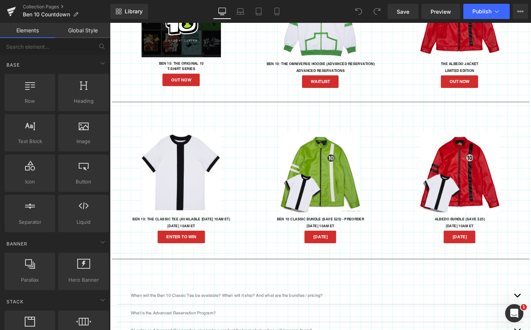
scroll to position [588, 0]
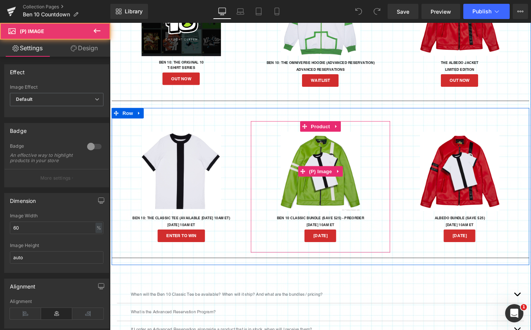
click at [334, 199] on img at bounding box center [340, 184] width 87 height 87
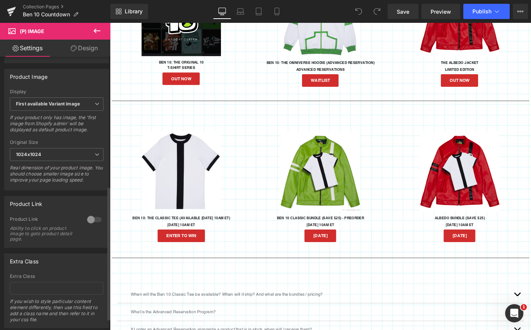
scroll to position [265, 0]
click at [91, 224] on div at bounding box center [94, 219] width 18 height 12
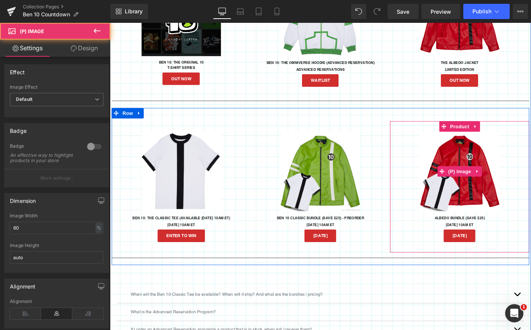
click at [486, 200] on img at bounding box center [492, 184] width 87 height 87
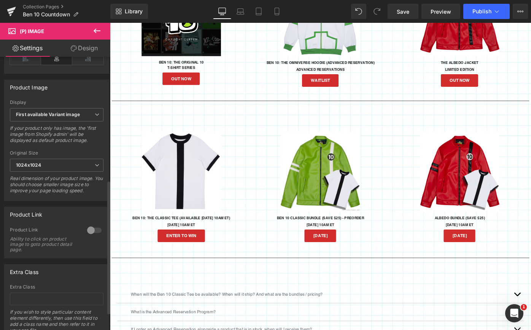
scroll to position [289, 0]
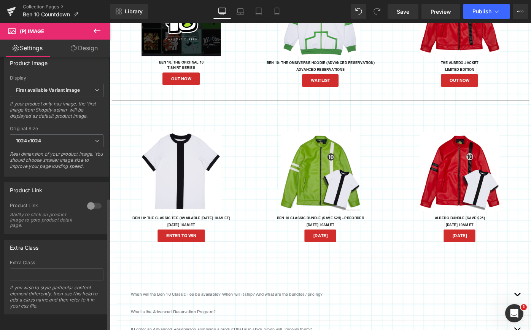
click at [87, 201] on div at bounding box center [94, 206] width 18 height 12
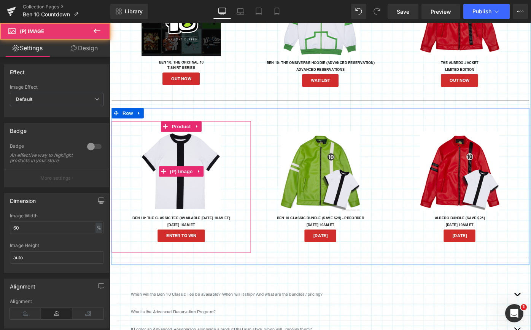
click at [180, 195] on img at bounding box center [188, 184] width 87 height 87
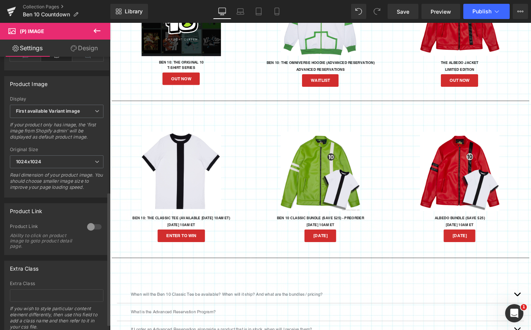
scroll to position [277, 0]
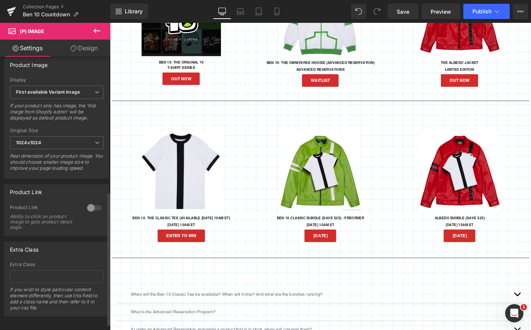
click at [89, 212] on div at bounding box center [94, 208] width 18 height 12
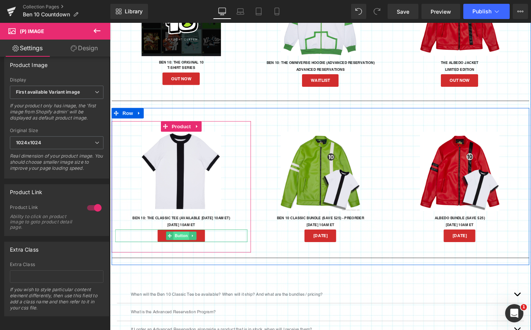
click at [183, 256] on span "Button" at bounding box center [187, 255] width 17 height 9
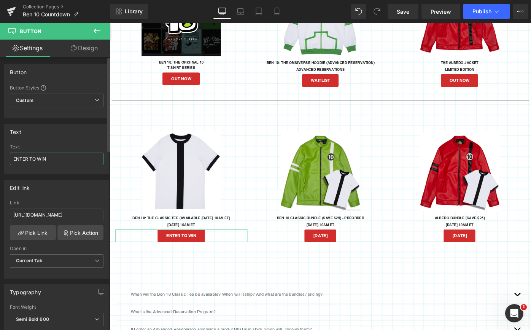
drag, startPoint x: 44, startPoint y: 159, endPoint x: 0, endPoint y: 157, distance: 44.2
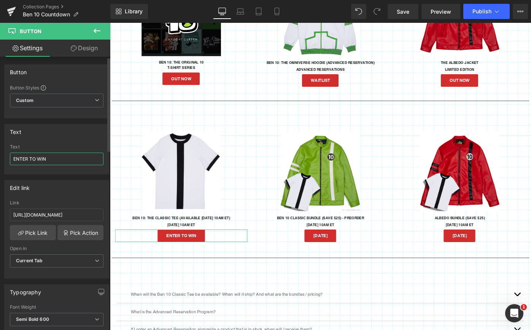
click at [0, 157] on div "Text ENTER TO WIN Text ENTER TO WIN" at bounding box center [57, 146] width 114 height 56
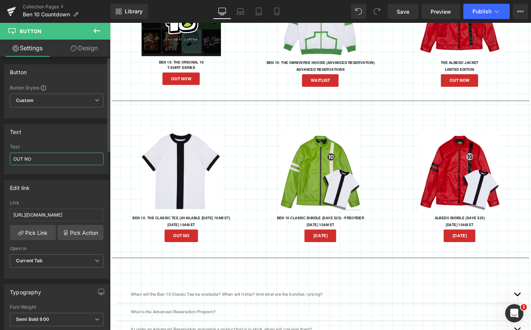
type input "OUT NOW"
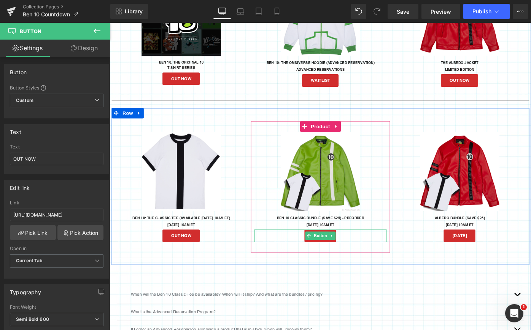
click at [332, 254] on span "[DATE]" at bounding box center [340, 255] width 16 height 5
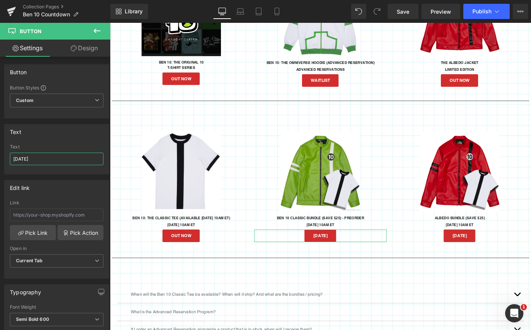
drag, startPoint x: 65, startPoint y: 160, endPoint x: -18, endPoint y: 141, distance: 84.6
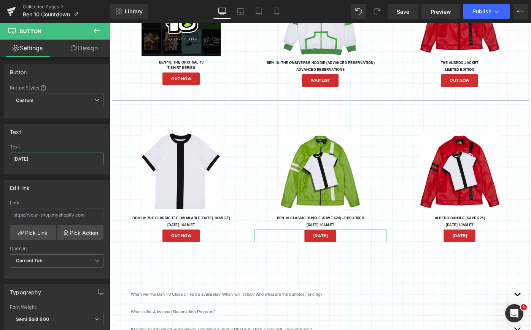
click at [0, 141] on html "Button You are previewing how the will restyle your page. You can not edit Elem…" at bounding box center [265, 165] width 531 height 330
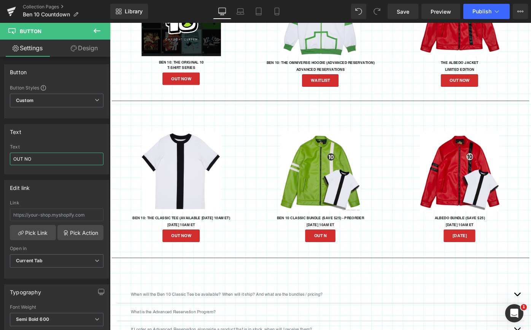
type input "OUT NOW"
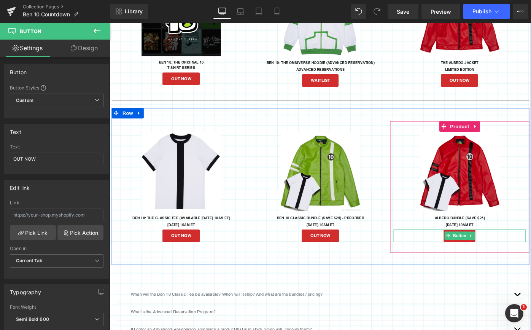
click at [484, 254] on span "[DATE]" at bounding box center [492, 255] width 16 height 5
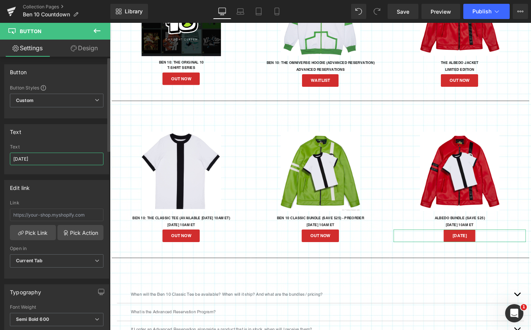
click at [42, 161] on input "[DATE]" at bounding box center [57, 158] width 94 height 13
drag, startPoint x: 66, startPoint y: 160, endPoint x: 0, endPoint y: 148, distance: 67.3
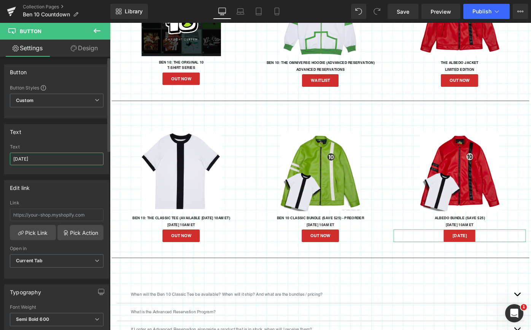
click at [1, 148] on div "Text [DATE] Text [DATE]" at bounding box center [57, 146] width 114 height 56
type input "OUT NOW"
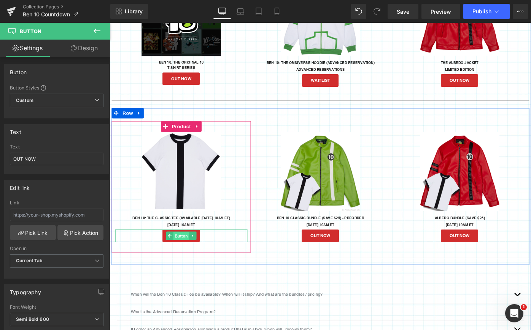
click at [183, 256] on span "Button" at bounding box center [187, 255] width 17 height 9
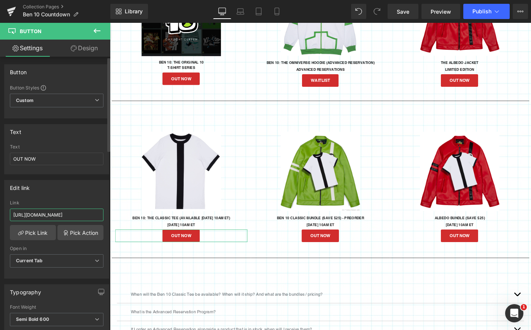
click at [40, 216] on input "[URL][DOMAIN_NAME]" at bounding box center [57, 214] width 94 height 13
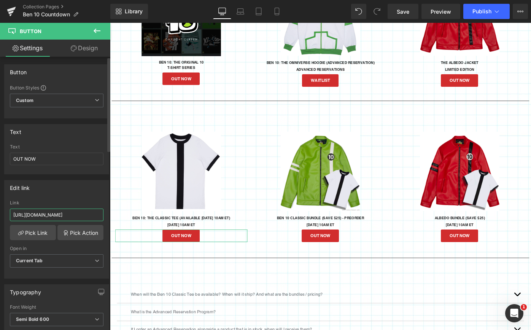
paste input "collections/ben-10-x-daylight-curfew"
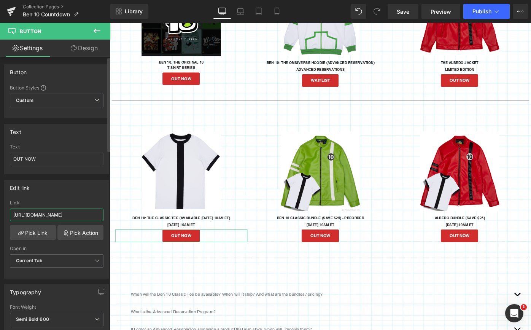
type input "[URL][DOMAIN_NAME]"
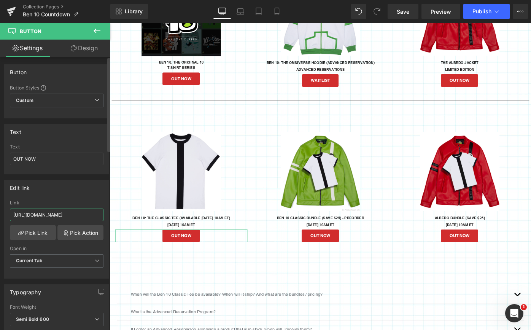
scroll to position [0, 69]
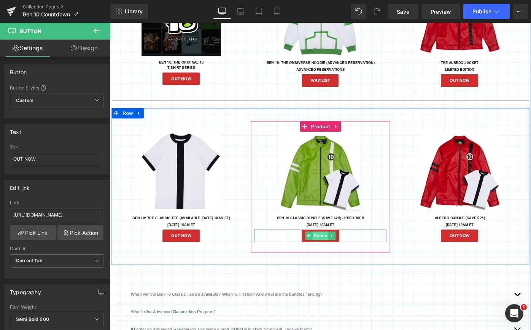
click at [337, 256] on span "Button" at bounding box center [339, 255] width 17 height 9
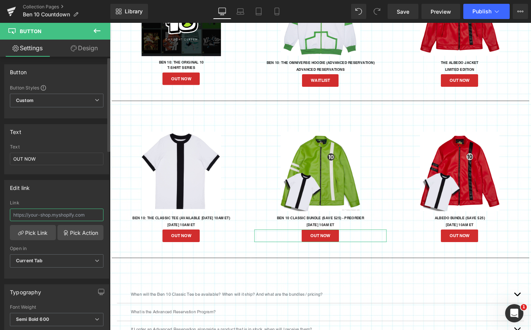
click at [41, 215] on input "text" at bounding box center [57, 214] width 94 height 13
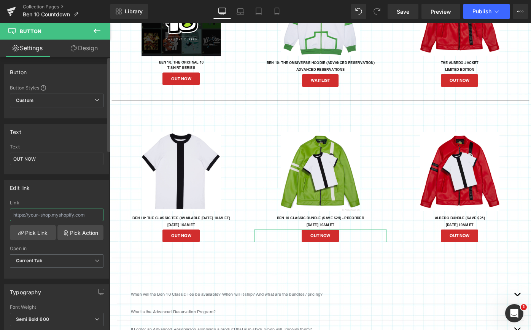
paste input "[URL][DOMAIN_NAME]"
type input "[URL][DOMAIN_NAME]"
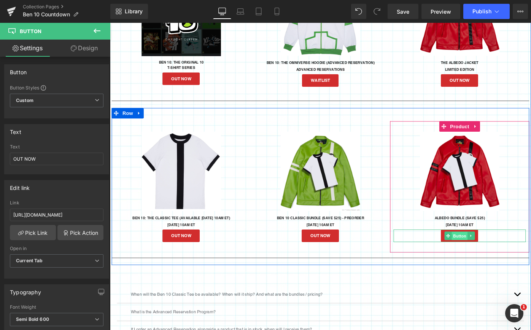
click at [490, 255] on span "Button" at bounding box center [491, 255] width 17 height 9
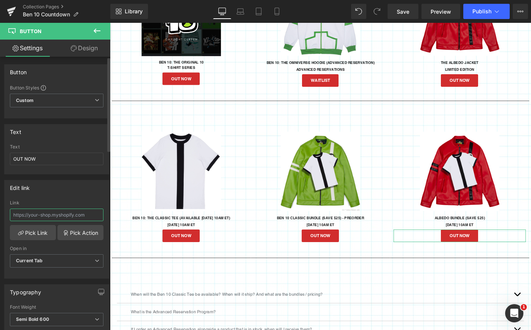
click at [54, 213] on input "text" at bounding box center [57, 214] width 94 height 13
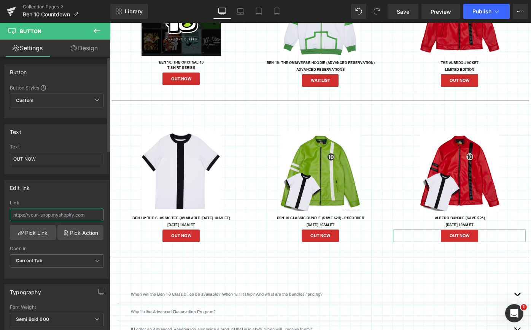
paste input "[URL][DOMAIN_NAME]"
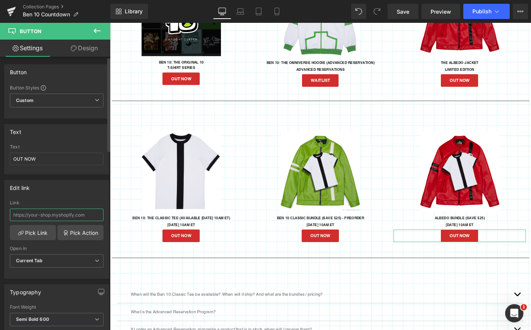
type input "[URL][DOMAIN_NAME]"
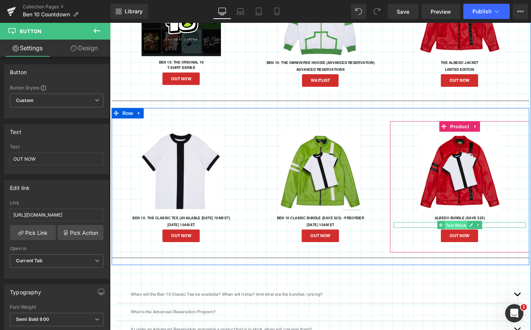
click at [489, 242] on span "Text Block" at bounding box center [487, 243] width 25 height 9
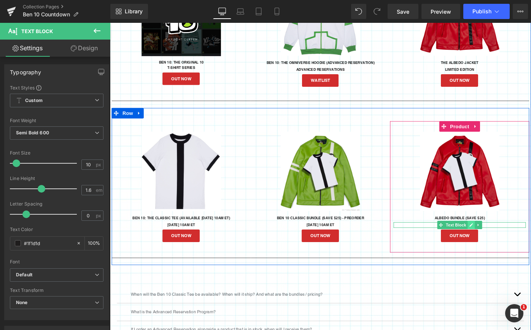
click at [501, 243] on link at bounding box center [505, 243] width 8 height 9
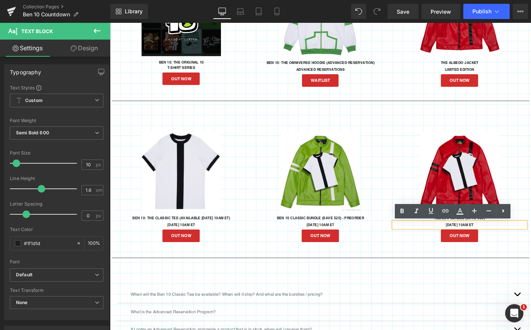
click at [487, 242] on p "[DATE] 10AM ET" at bounding box center [492, 243] width 145 height 6
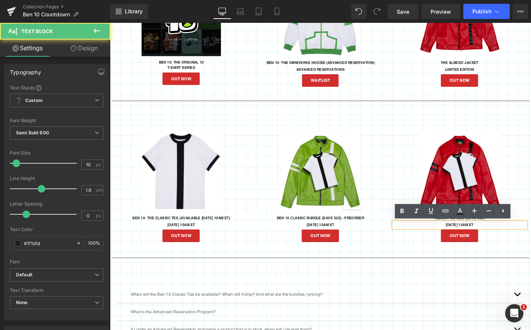
drag, startPoint x: 513, startPoint y: 243, endPoint x: 457, endPoint y: 242, distance: 55.1
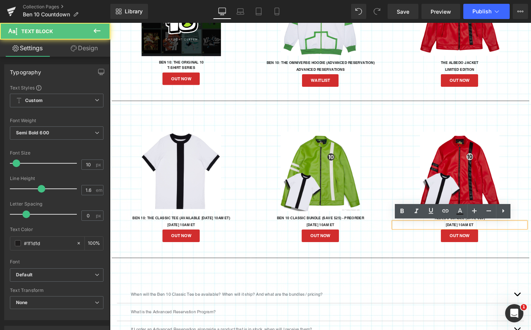
click at [457, 242] on p "[DATE] 10AM ET" at bounding box center [492, 243] width 145 height 6
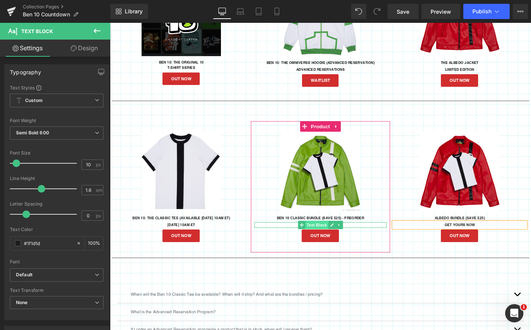
click at [330, 243] on span "Text Block" at bounding box center [335, 243] width 25 height 9
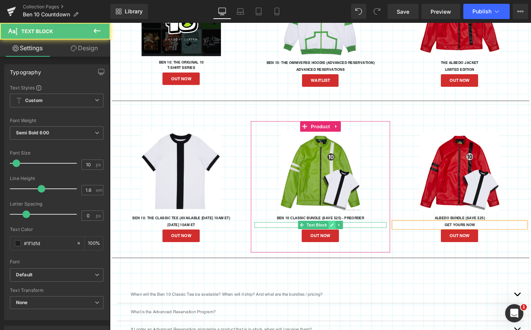
click at [351, 245] on icon at bounding box center [353, 243] width 4 height 4
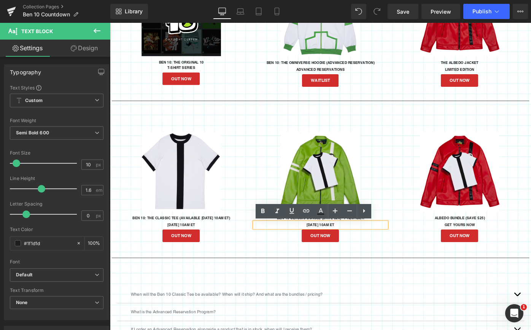
click at [340, 244] on p "[DATE] 10AM ET" at bounding box center [340, 243] width 145 height 6
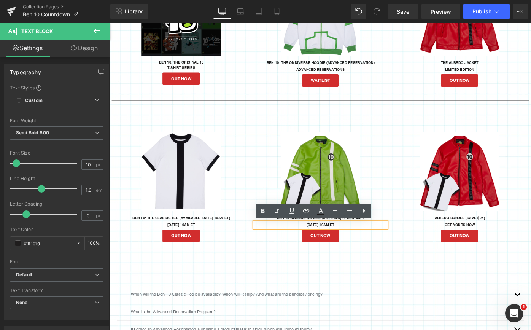
drag, startPoint x: 361, startPoint y: 243, endPoint x: 313, endPoint y: 243, distance: 48.7
click at [313, 243] on p "[DATE] 10AM ET" at bounding box center [340, 243] width 145 height 6
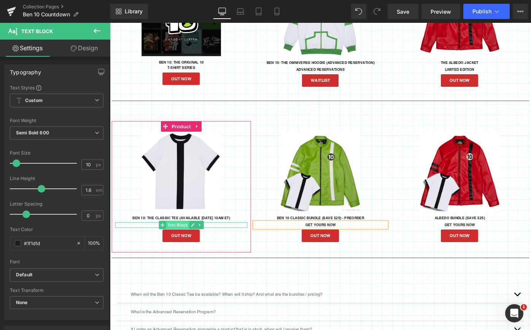
click at [180, 243] on span "Text Block" at bounding box center [183, 243] width 25 height 9
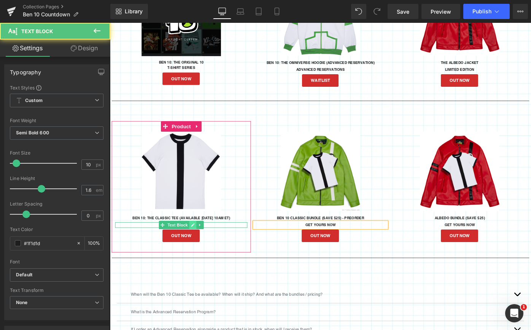
click at [199, 244] on icon at bounding box center [201, 243] width 4 height 4
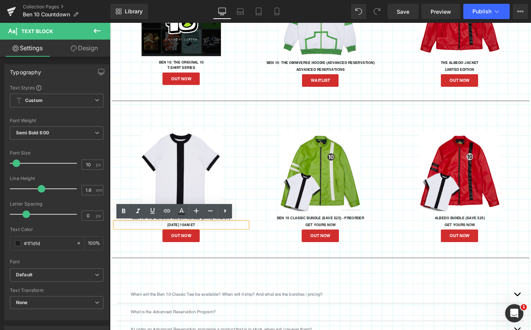
click at [189, 243] on p "[DATE] 10AM ET" at bounding box center [188, 243] width 145 height 6
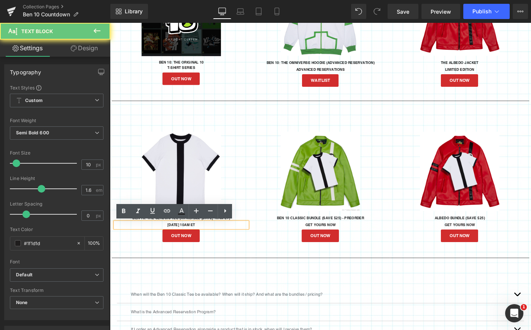
drag, startPoint x: 211, startPoint y: 244, endPoint x: 145, endPoint y: 239, distance: 66.7
click at [145, 240] on div "[DATE] 10AM ET" at bounding box center [188, 243] width 145 height 6
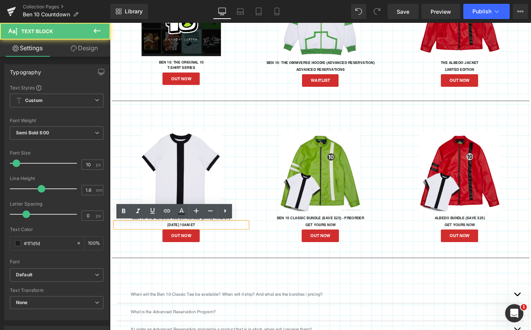
drag, startPoint x: 208, startPoint y: 245, endPoint x: 159, endPoint y: 246, distance: 49.4
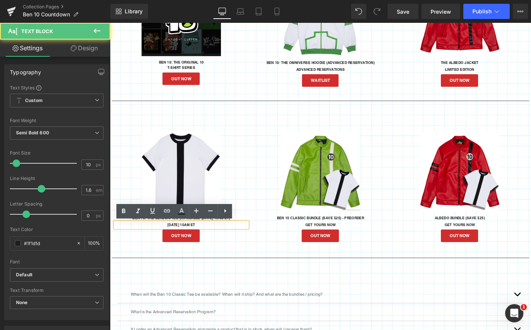
click at [159, 246] on p "[DATE] 10AM ET" at bounding box center [188, 243] width 145 height 6
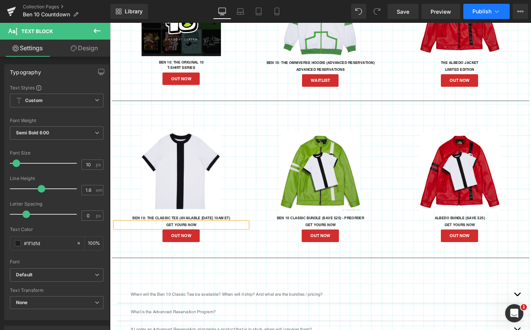
click at [476, 7] on button "Publish" at bounding box center [486, 11] width 46 height 15
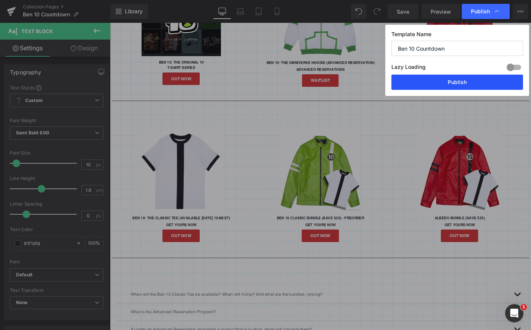
click at [455, 80] on button "Publish" at bounding box center [457, 82] width 132 height 15
